Goal: Find specific page/section: Find specific page/section

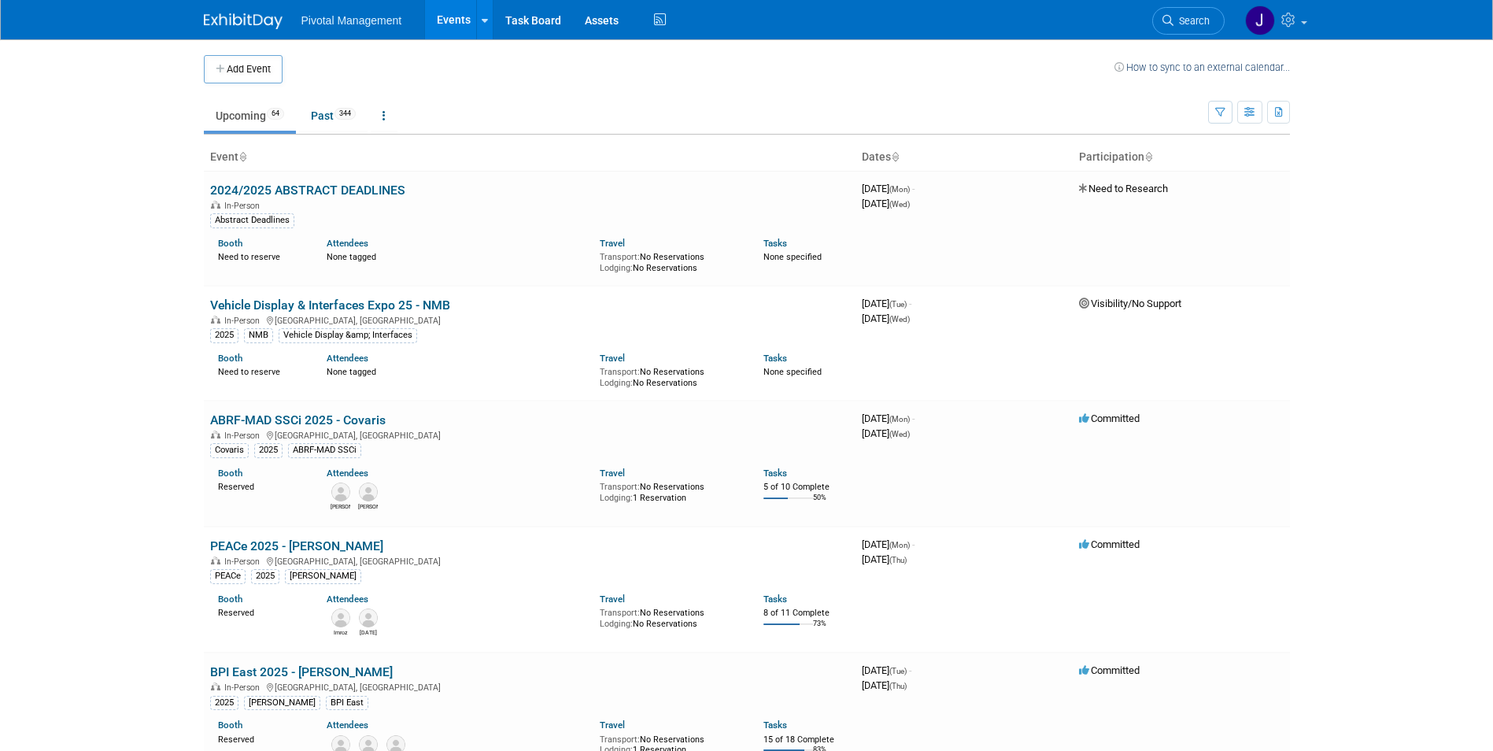
click at [1173, 27] on link "Search" at bounding box center [1188, 21] width 72 height 28
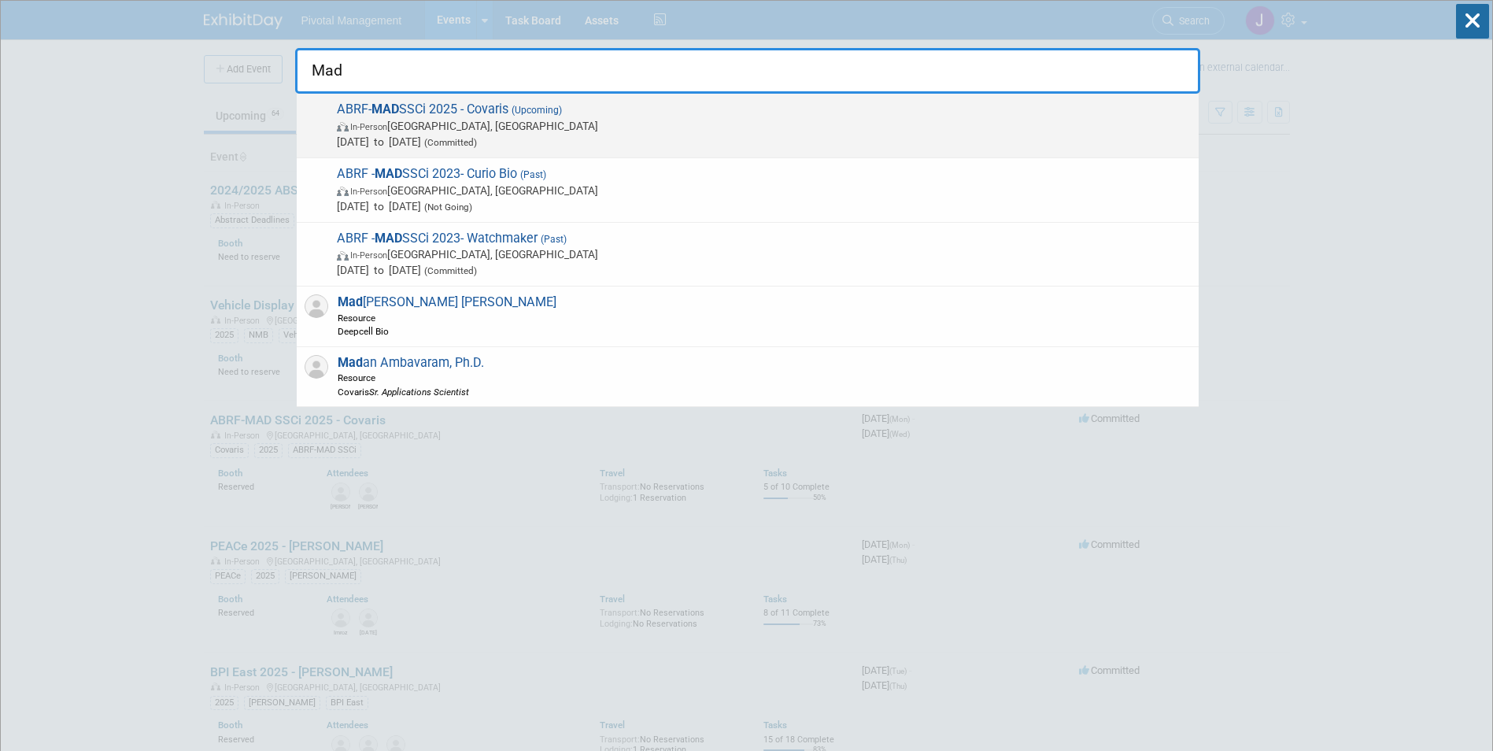
type input "Mad"
click at [530, 128] on span "In-Person [GEOGRAPHIC_DATA], [GEOGRAPHIC_DATA]" at bounding box center [764, 126] width 854 height 16
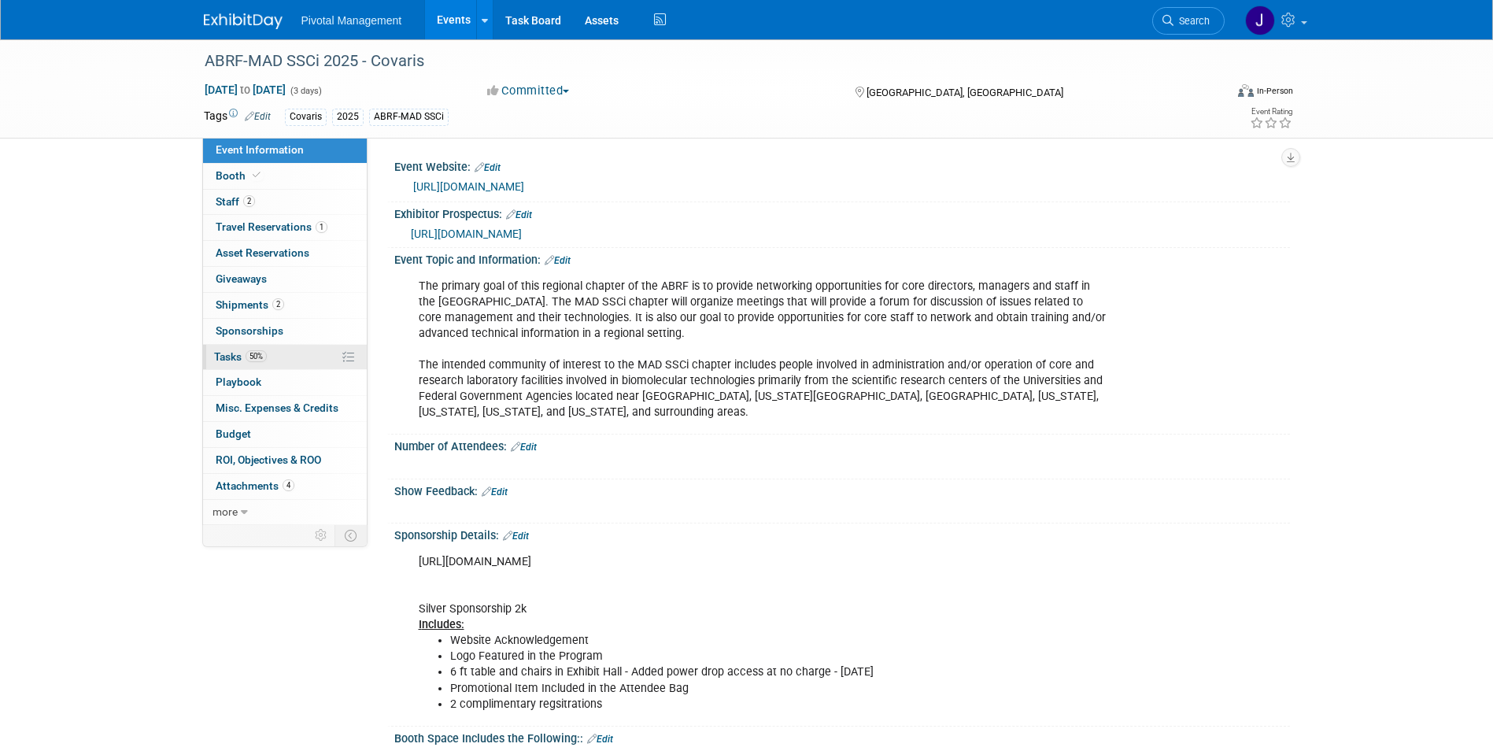
click at [250, 363] on link "50% Tasks 50%" at bounding box center [285, 357] width 164 height 25
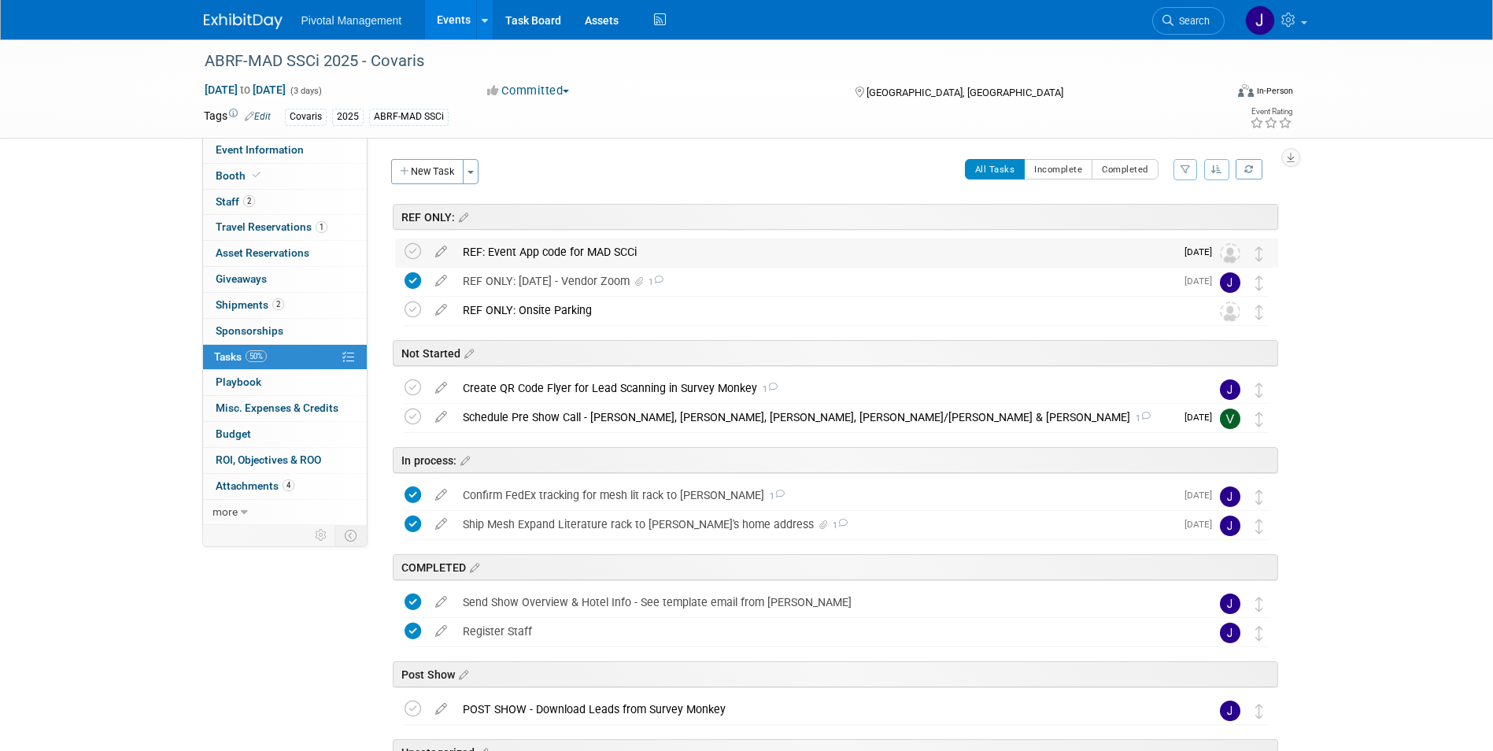
click at [575, 249] on div "REF: Event App code for MAD SCCi" at bounding box center [815, 251] width 720 height 27
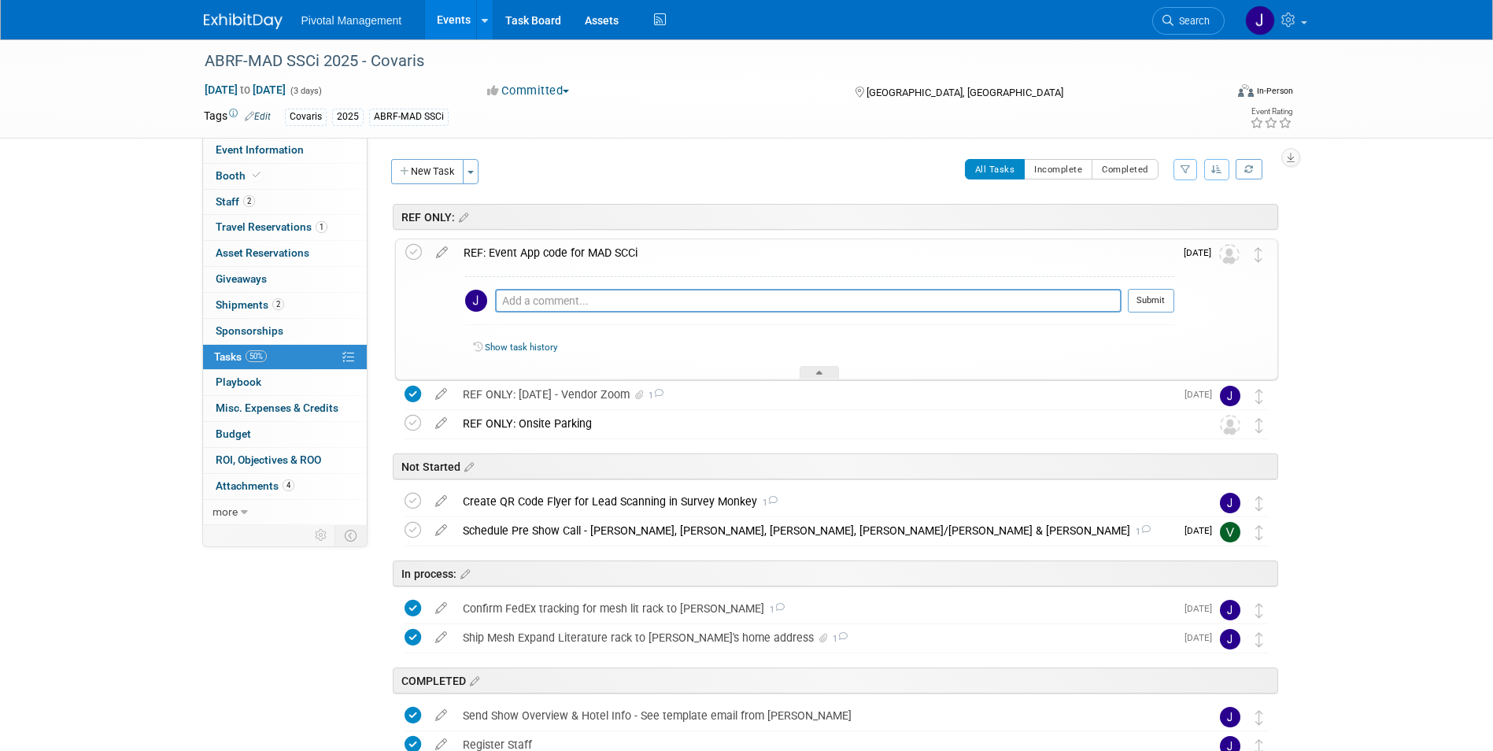
click at [575, 249] on div "REF: Event App code for MAD SCCi" at bounding box center [815, 252] width 718 height 27
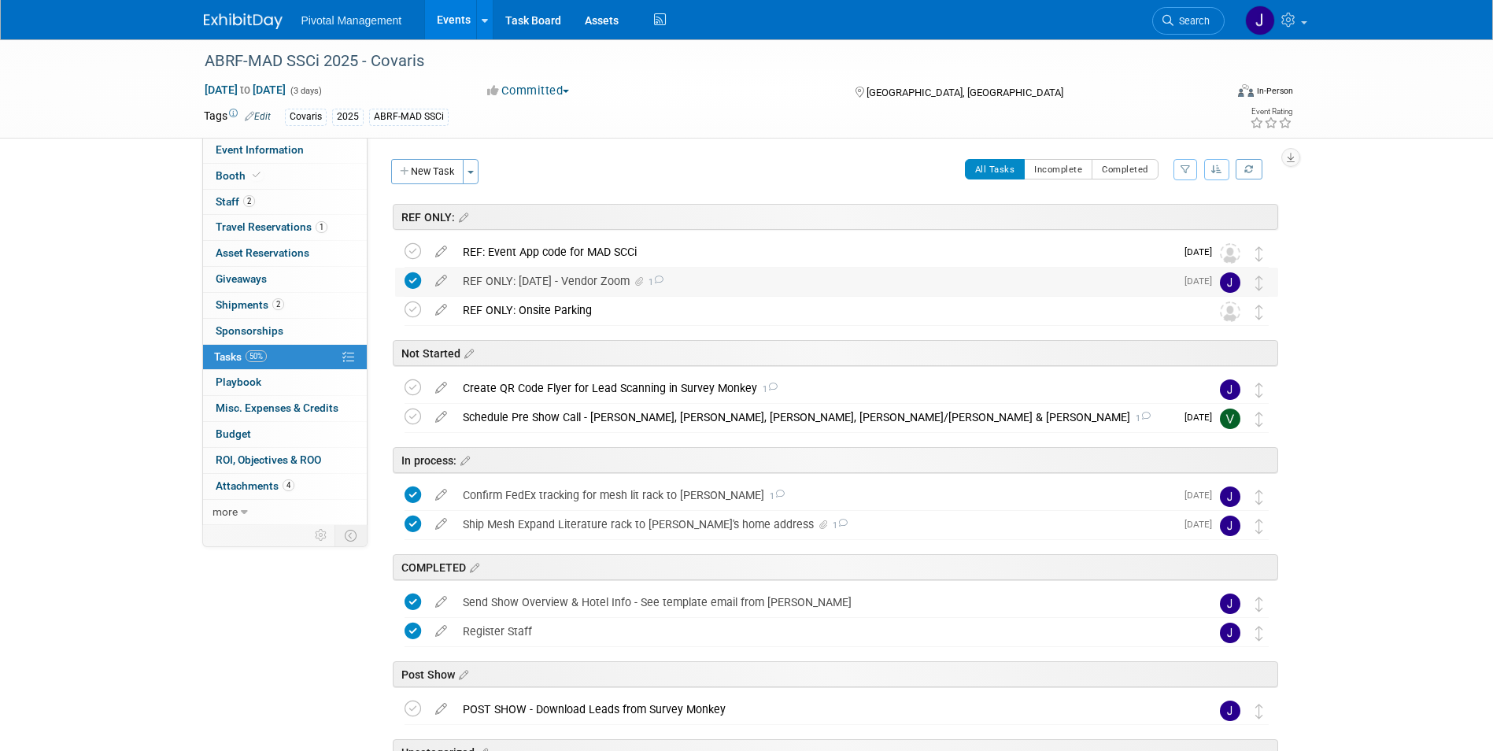
click at [566, 283] on div "REF ONLY: AUG 14 - Vendor Zoom 1" at bounding box center [815, 281] width 720 height 27
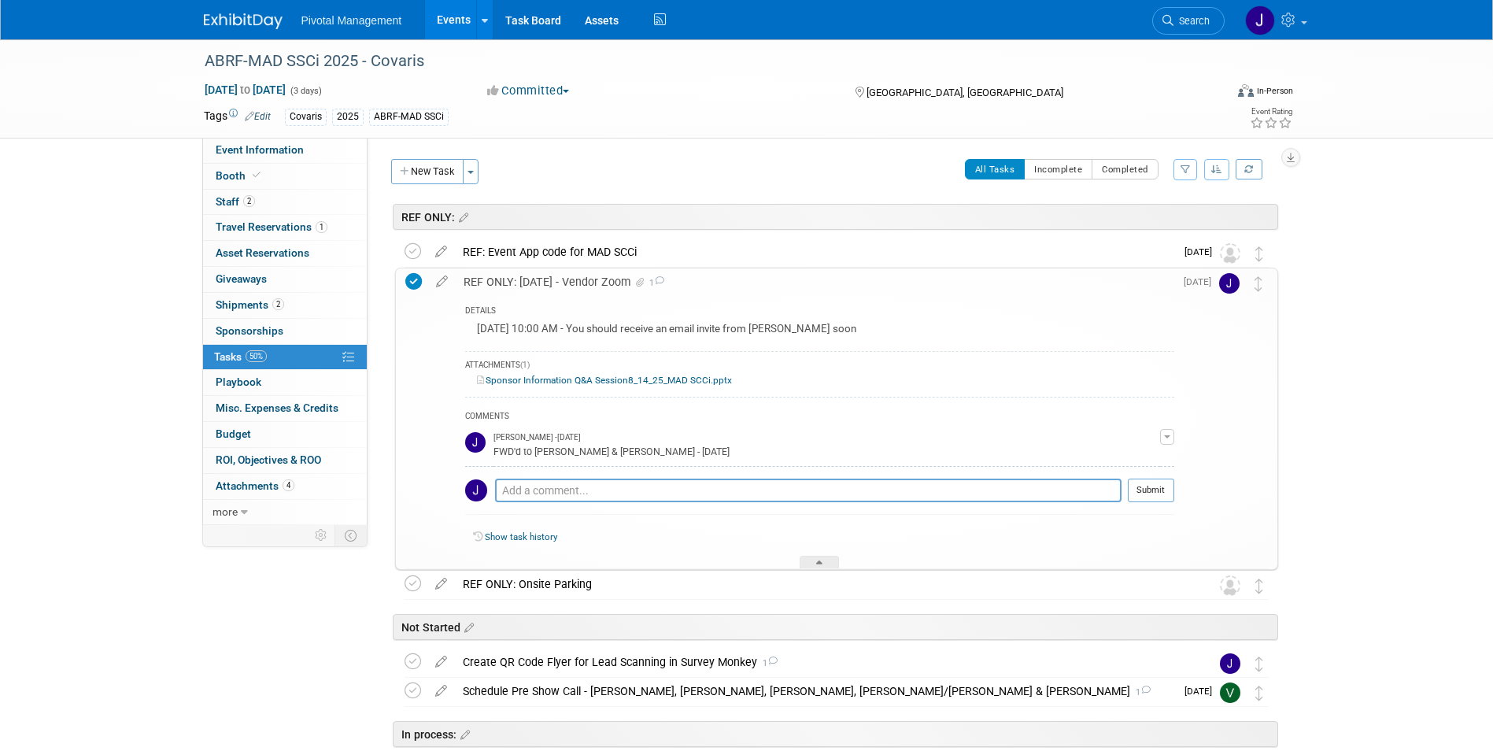
click at [583, 381] on link "Sponsor Information Q&A Session8_14_25_MAD SCCi.pptx" at bounding box center [604, 380] width 255 height 11
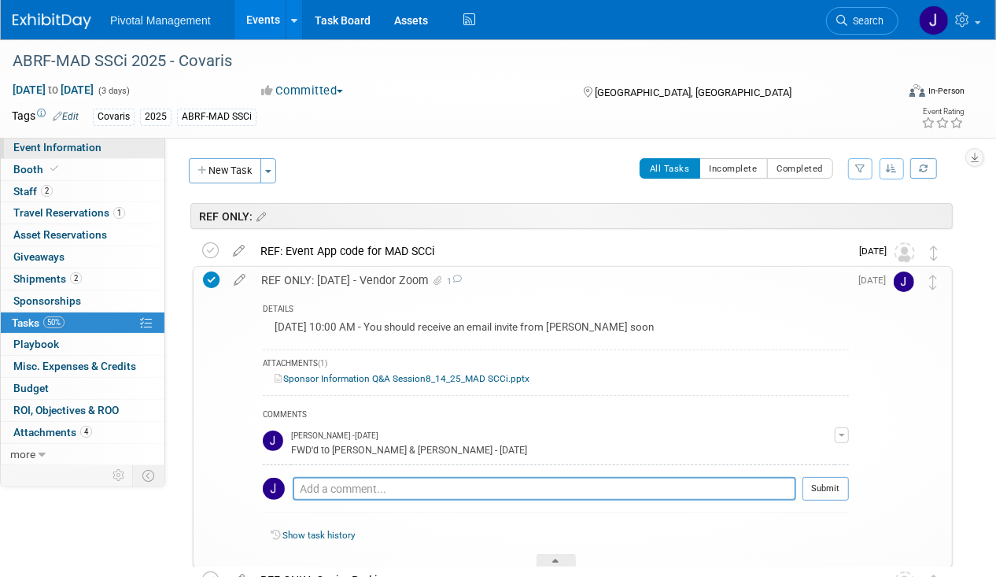
click at [79, 147] on span "Event Information" at bounding box center [57, 147] width 88 height 13
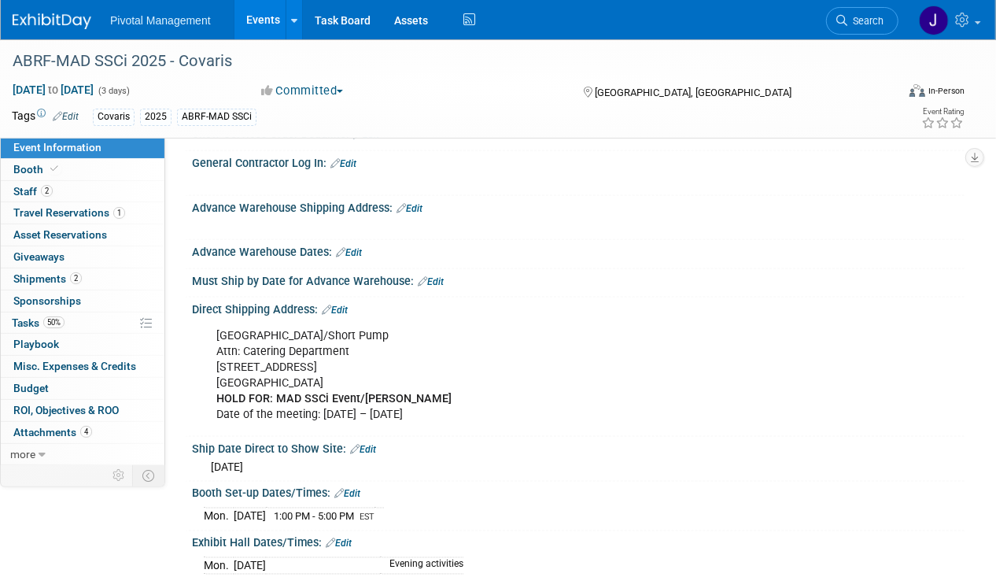
scroll to position [1570, 0]
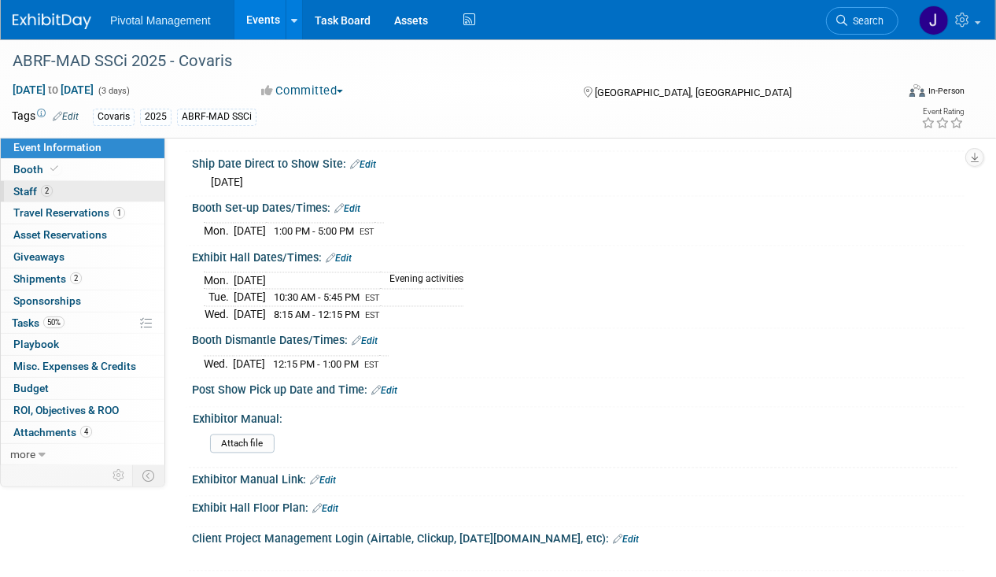
click at [83, 190] on link "2 Staff 2" at bounding box center [83, 191] width 164 height 21
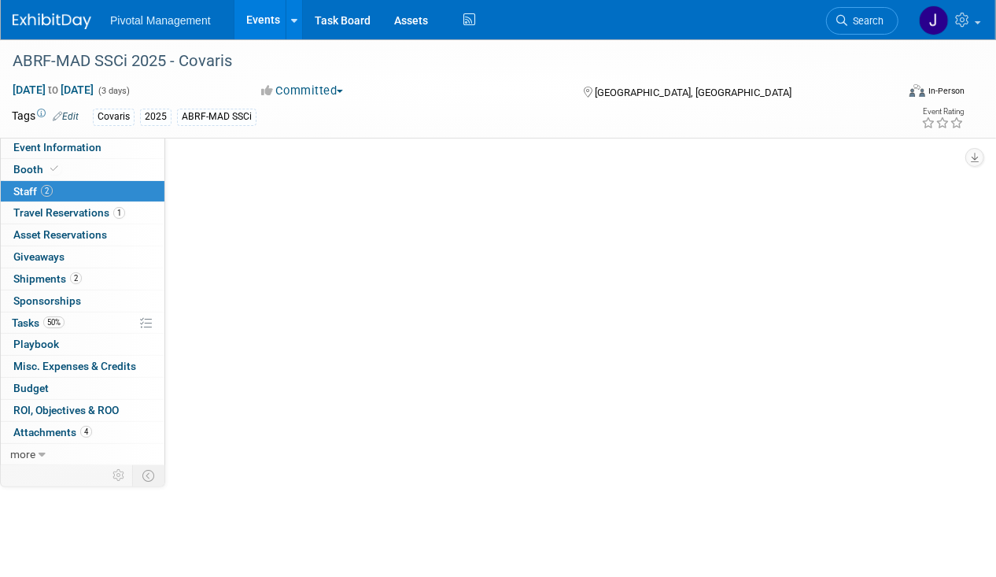
scroll to position [0, 0]
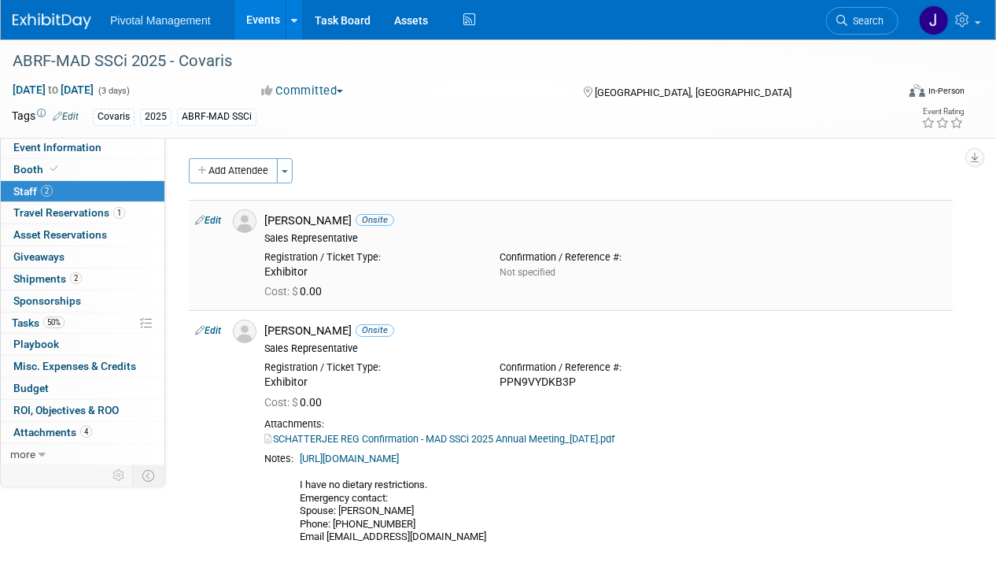
drag, startPoint x: 264, startPoint y: 220, endPoint x: 346, endPoint y: 217, distance: 81.9
click at [346, 217] on div "Melissa Gabello Onsite Sales Representative" at bounding box center [606, 226] width 706 height 35
copy div "Melissa Gabello"
drag, startPoint x: 267, startPoint y: 324, endPoint x: 361, endPoint y: 327, distance: 94.4
click at [361, 327] on div "Sujash Chatterjee Onsite" at bounding box center [605, 330] width 682 height 15
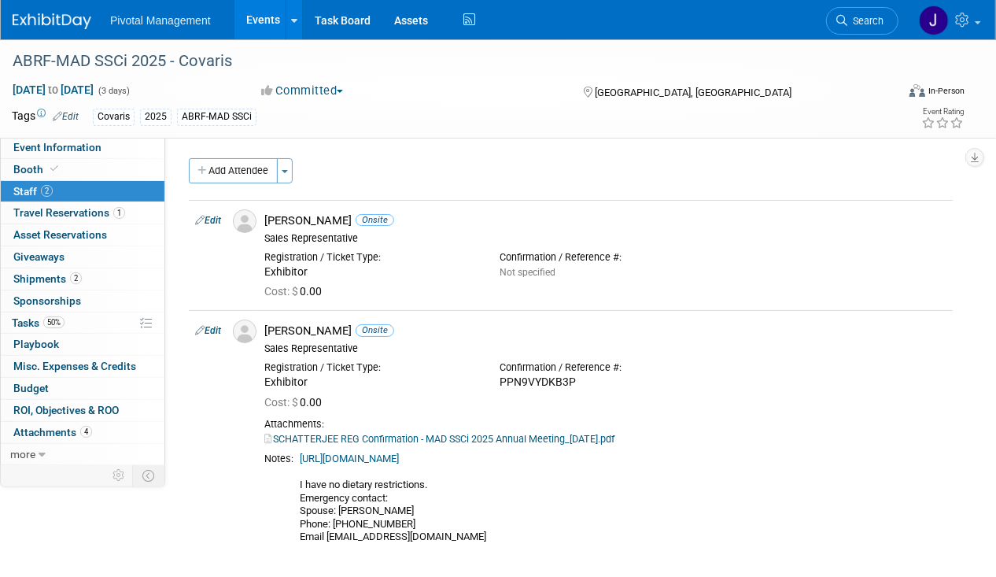
copy div "Sujash Chatterjee"
